Goal: Information Seeking & Learning: Find specific fact

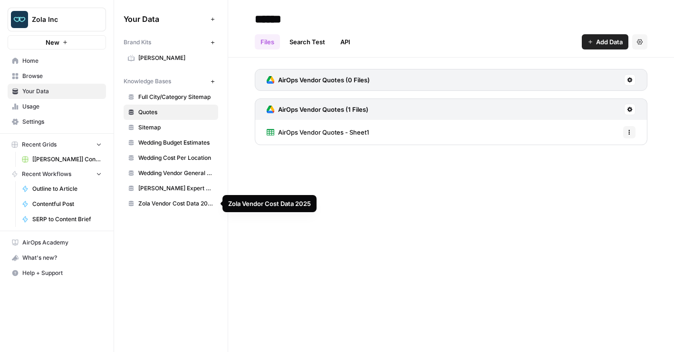
click at [165, 197] on link "Zola Vendor Cost Data 2025" at bounding box center [171, 203] width 95 height 15
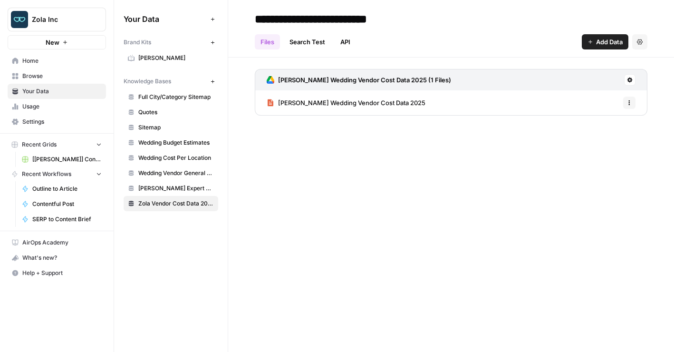
click at [318, 102] on span "[PERSON_NAME] Wedding Vendor Cost Data 2025" at bounding box center [351, 103] width 147 height 10
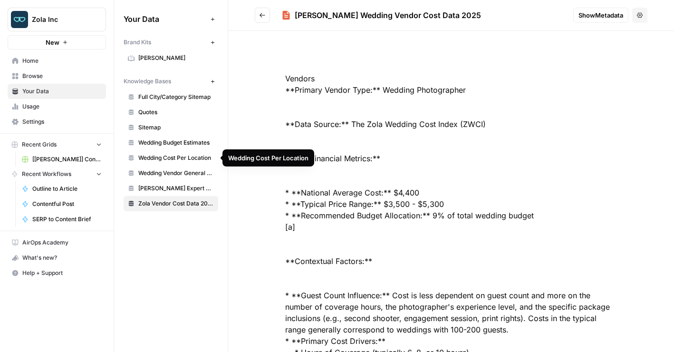
click at [185, 143] on span "Wedding Budget Estimates" at bounding box center [176, 142] width 76 height 9
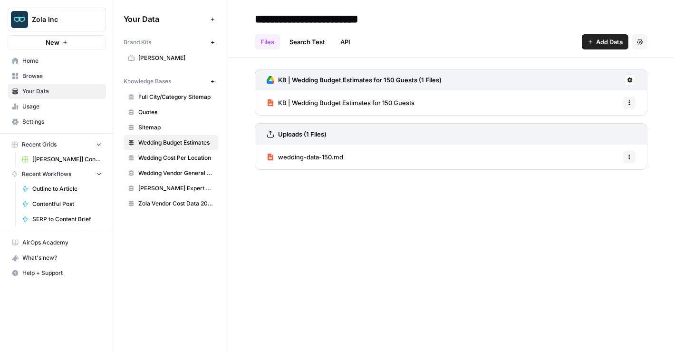
click at [326, 100] on span "KB | Wedding Budget Estimates for 150 Guests" at bounding box center [346, 103] width 136 height 10
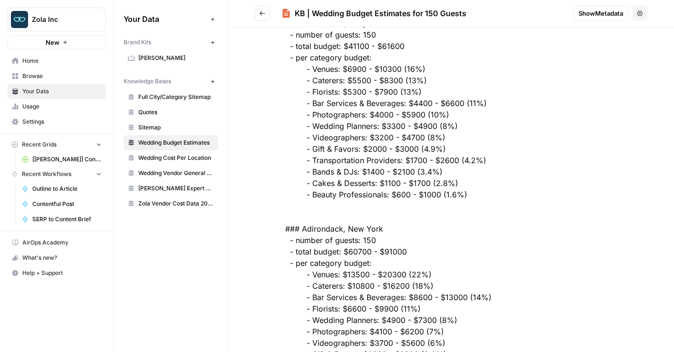
scroll to position [49, 0]
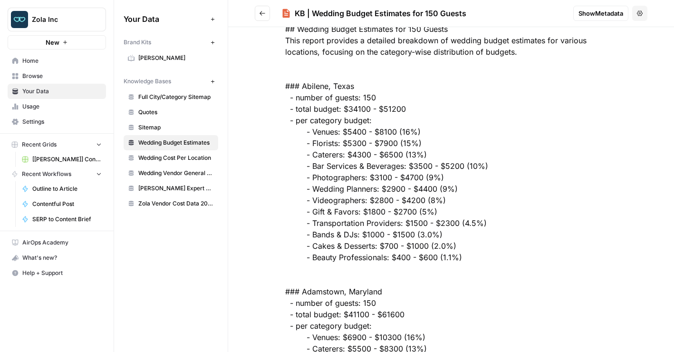
click at [264, 16] on icon "Go back" at bounding box center [262, 13] width 7 height 7
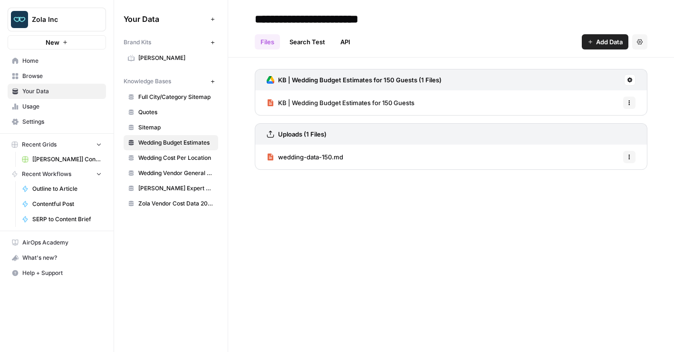
click at [388, 104] on span "KB | Wedding Budget Estimates for 150 Guests" at bounding box center [346, 103] width 136 height 10
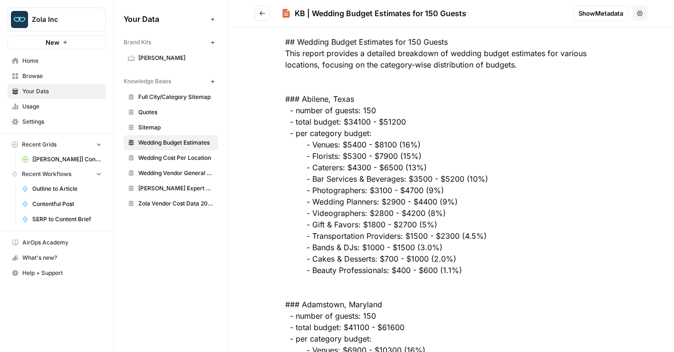
scroll to position [37, 0]
drag, startPoint x: 362, startPoint y: 247, endPoint x: 407, endPoint y: 248, distance: 44.2
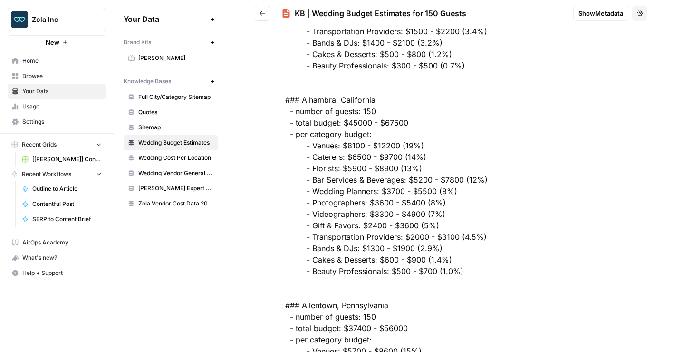
scroll to position [2983, 0]
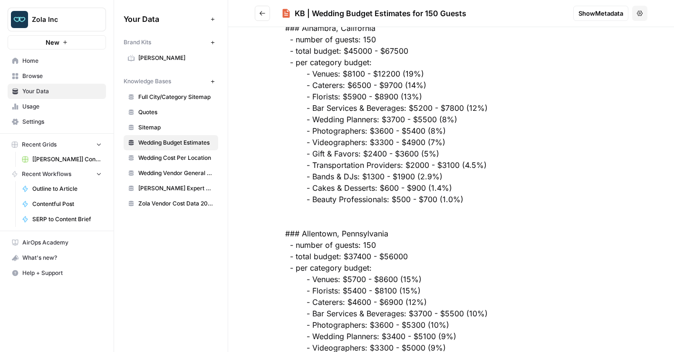
click at [177, 146] on span "Wedding Budget Estimates" at bounding box center [176, 142] width 76 height 9
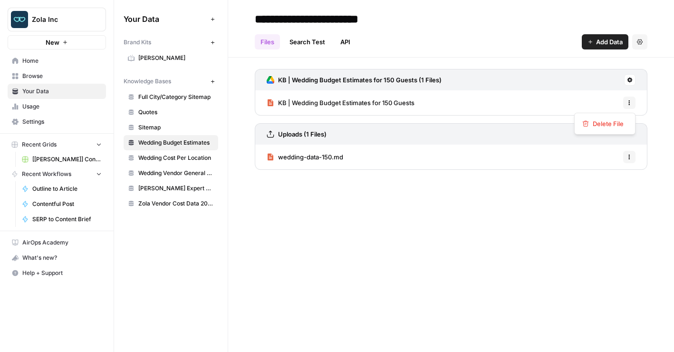
click at [630, 101] on icon "button" at bounding box center [630, 103] width 6 height 6
click at [502, 240] on div "**********" at bounding box center [451, 176] width 446 height 352
